Goal: Book appointment/travel/reservation

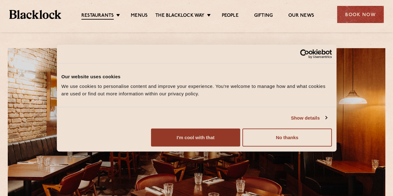
click at [377, 7] on div "Book Now" at bounding box center [360, 14] width 47 height 17
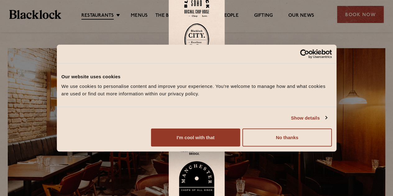
click at [240, 147] on button "I'm cool with that" at bounding box center [195, 138] width 89 height 18
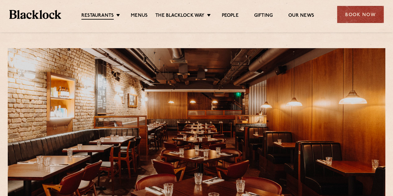
click at [369, 10] on div "Book Now" at bounding box center [360, 14] width 47 height 17
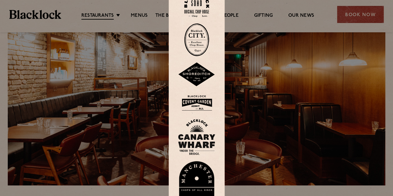
scroll to position [38, 0]
click at [201, 103] on img at bounding box center [196, 103] width 37 height 20
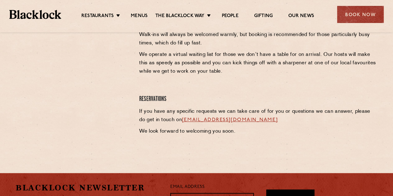
scroll to position [224, 0]
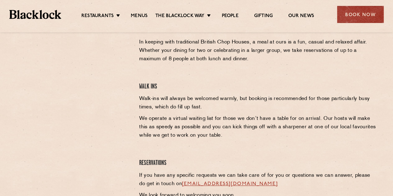
click at [164, 90] on h4 "Walk Ins" at bounding box center [258, 87] width 238 height 8
